Goal: Task Accomplishment & Management: Manage account settings

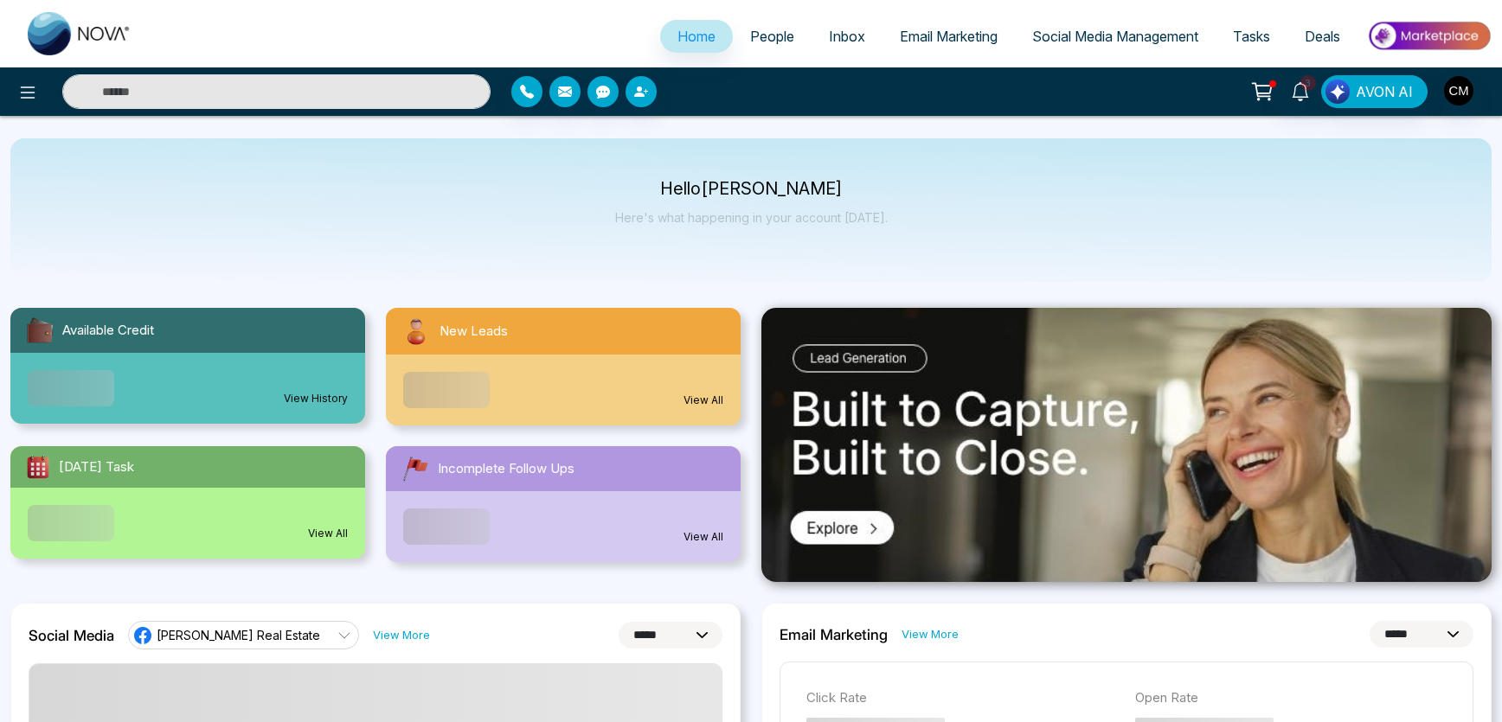
select select "*"
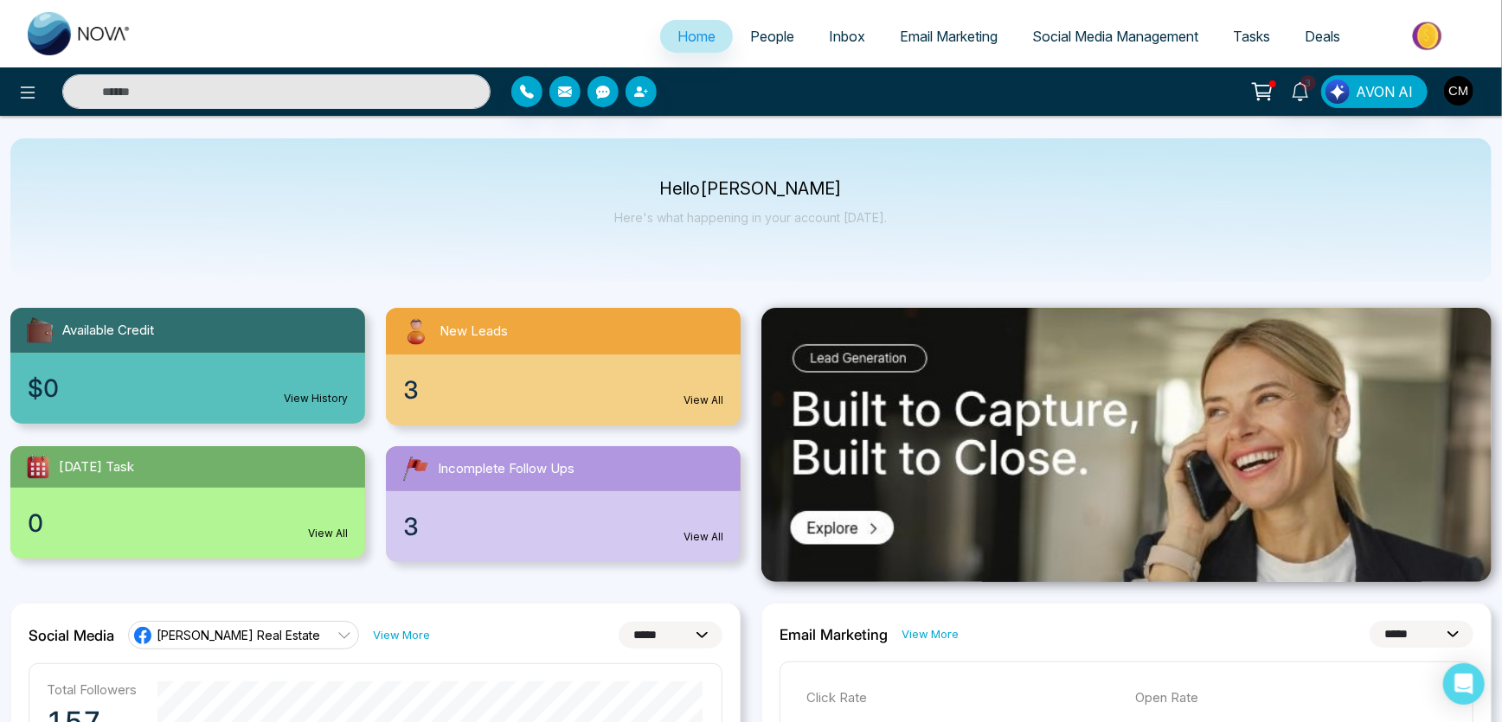
click at [772, 28] on span "People" at bounding box center [772, 36] width 44 height 17
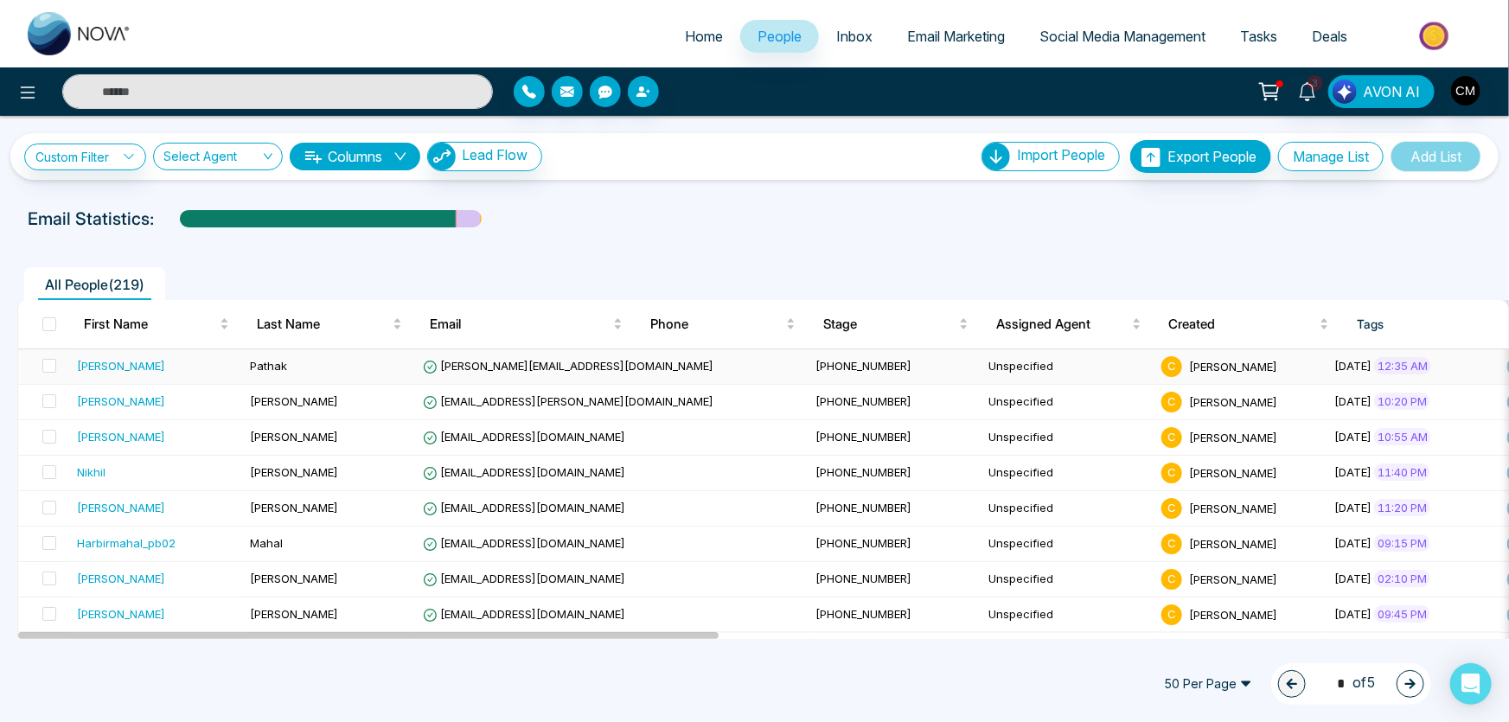
click at [189, 370] on div "[PERSON_NAME]" at bounding box center [156, 365] width 159 height 17
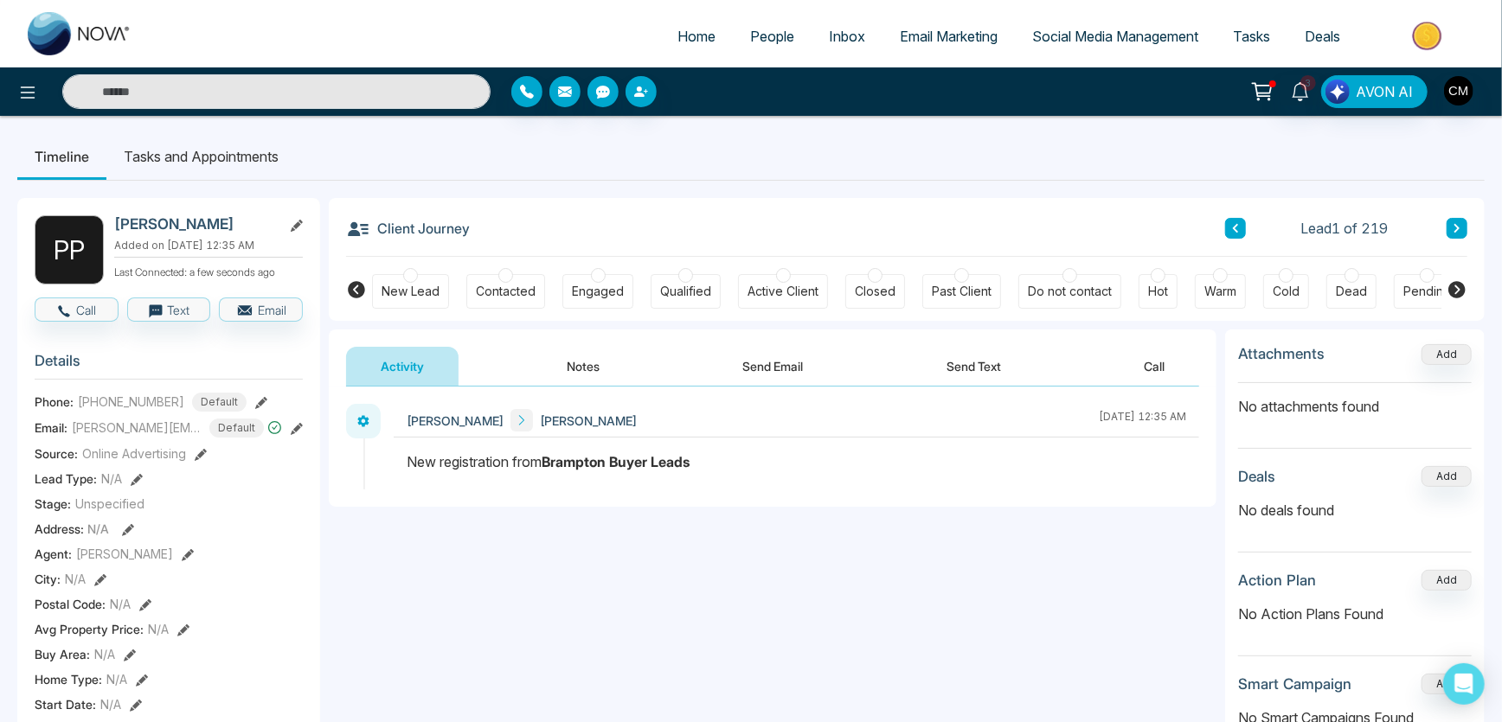
click at [758, 29] on span "People" at bounding box center [772, 36] width 44 height 17
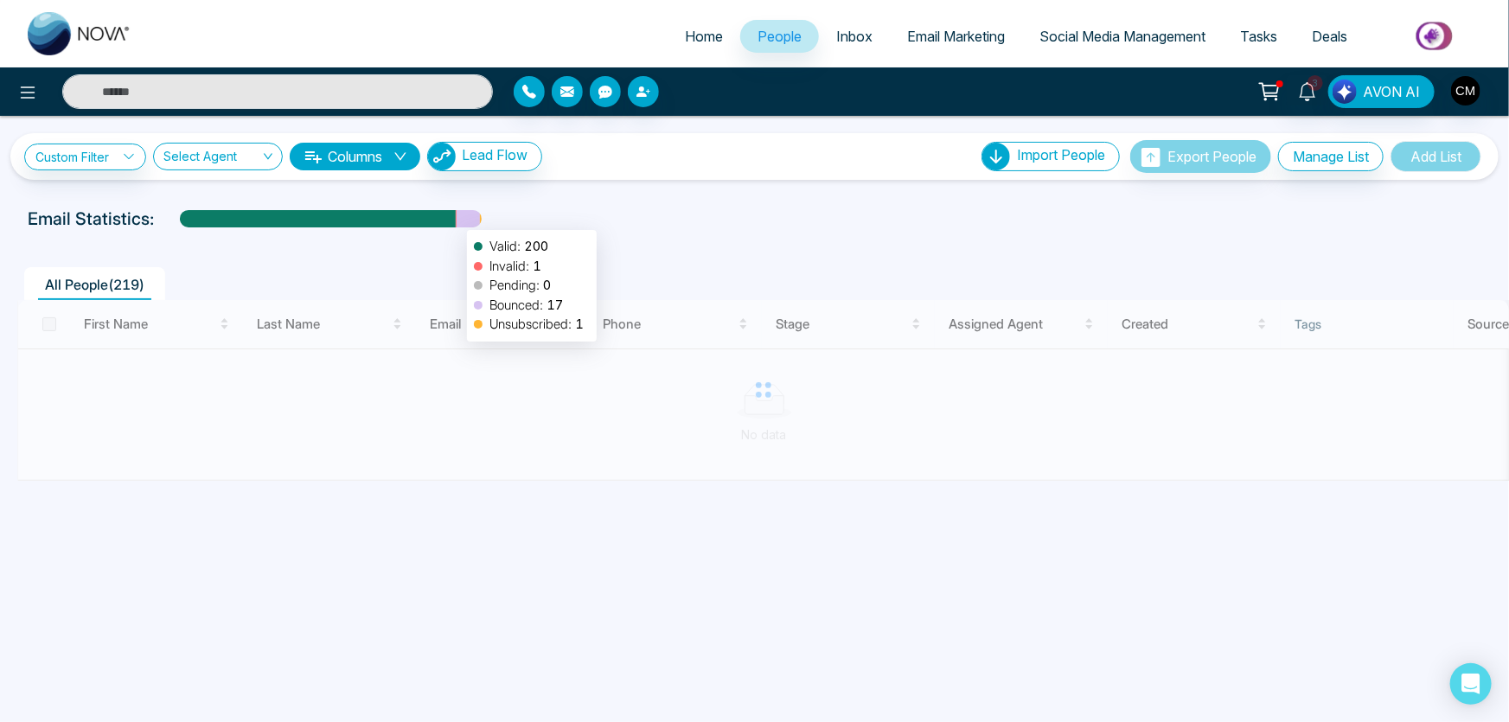
click at [458, 221] on div at bounding box center [468, 225] width 23 height 30
